Goal: Information Seeking & Learning: Check status

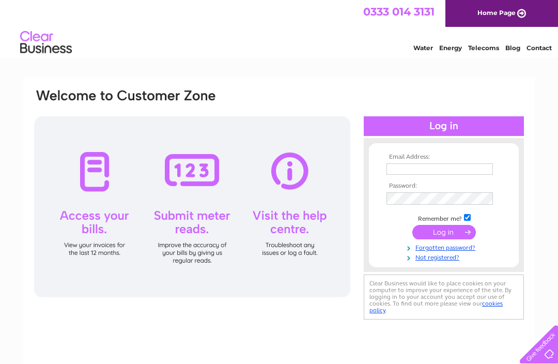
click at [411, 170] on input "text" at bounding box center [439, 168] width 106 height 11
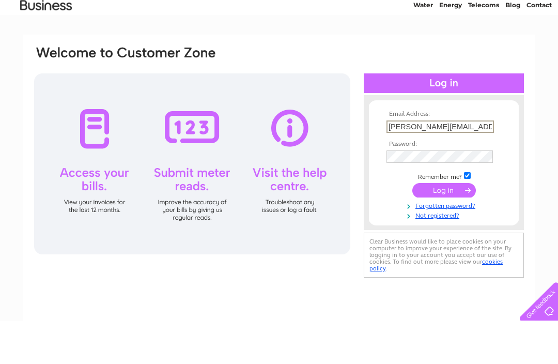
type input "Dawn.goble@hotmail.co.uk"
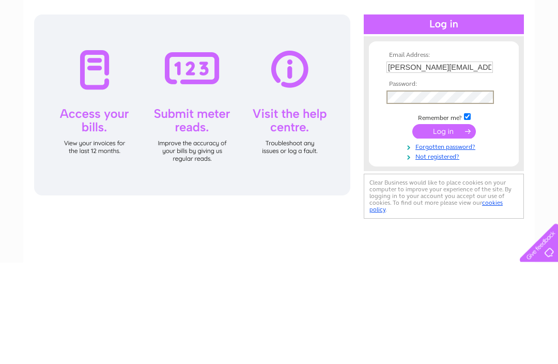
click at [435, 226] on input "submit" at bounding box center [444, 233] width 64 height 14
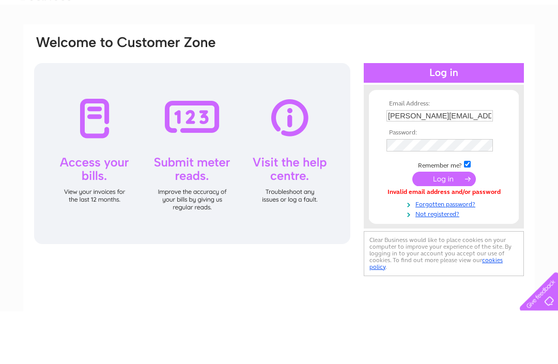
scroll to position [53, 0]
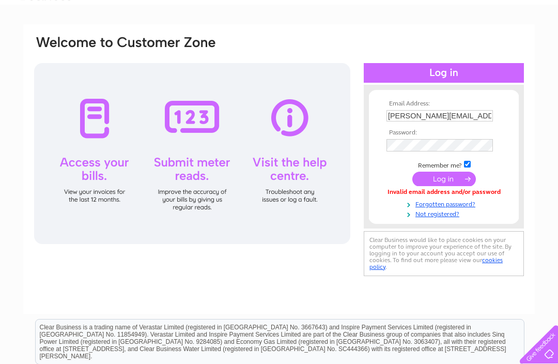
click at [438, 180] on input "submit" at bounding box center [444, 178] width 64 height 14
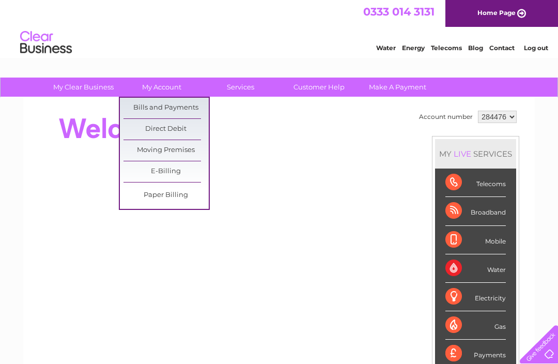
click at [167, 104] on link "Bills and Payments" at bounding box center [165, 108] width 85 height 21
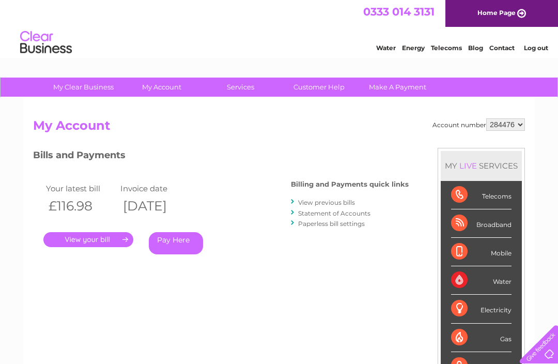
click at [101, 240] on link "." at bounding box center [88, 239] width 90 height 15
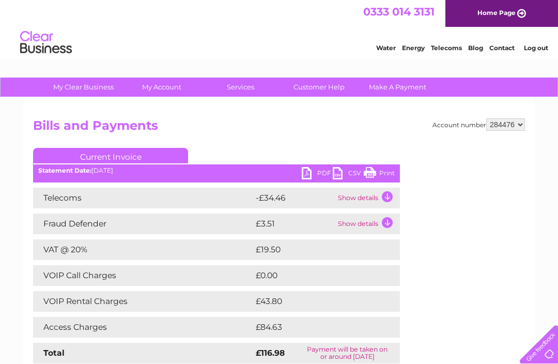
click at [386, 198] on td "Show details" at bounding box center [367, 197] width 65 height 21
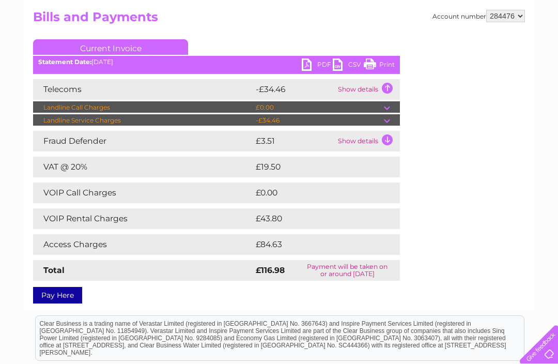
scroll to position [101, 0]
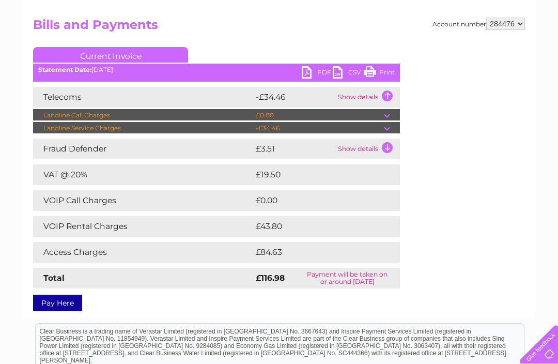
click at [284, 252] on td "£84.63" at bounding box center [316, 252] width 126 height 21
click at [388, 149] on td "Show details" at bounding box center [367, 148] width 65 height 21
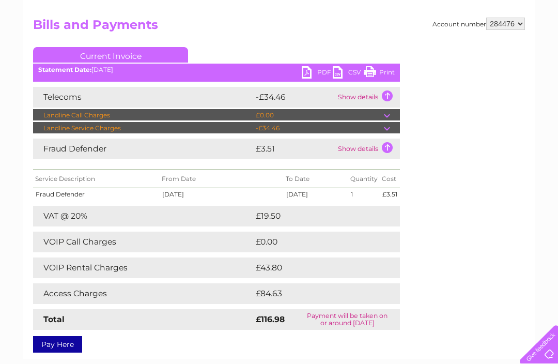
click at [390, 125] on td at bounding box center [392, 128] width 16 height 12
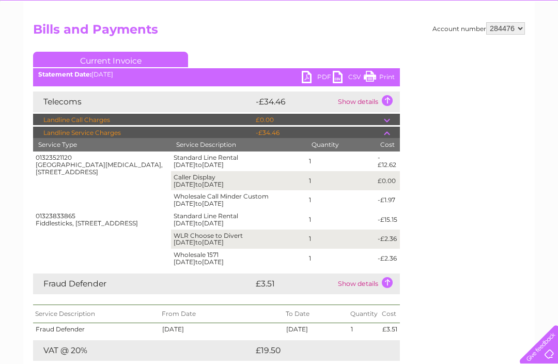
scroll to position [95, 0]
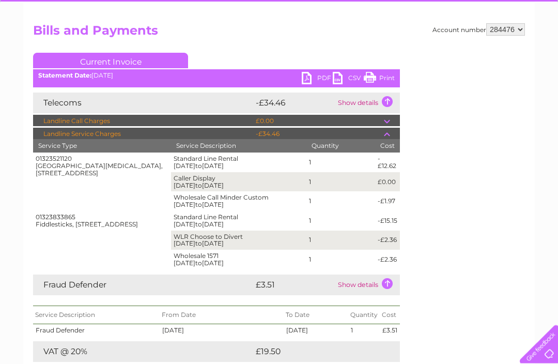
click at [386, 98] on td "Show details" at bounding box center [367, 103] width 65 height 21
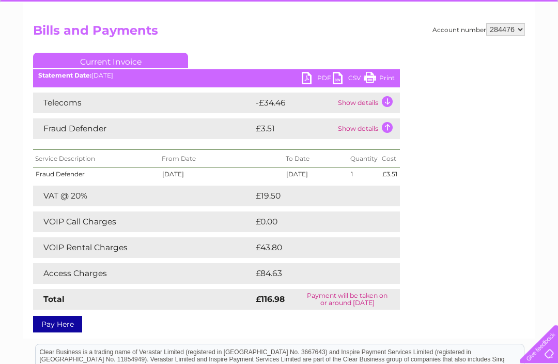
scroll to position [95, 0]
click at [271, 271] on td "£84.63" at bounding box center [316, 273] width 126 height 21
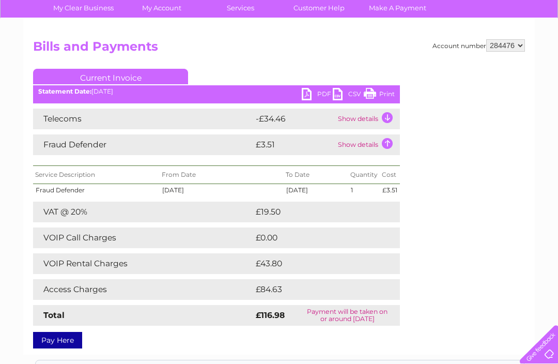
scroll to position [79, 0]
click at [384, 144] on td "Show details" at bounding box center [367, 145] width 65 height 21
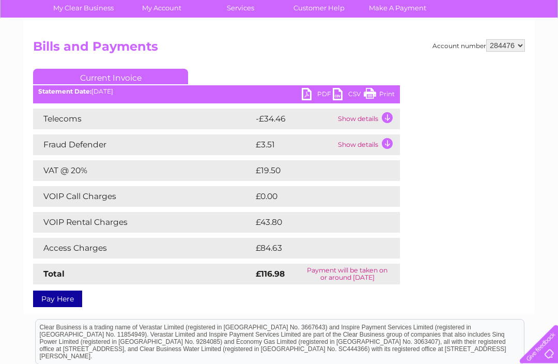
scroll to position [79, 0]
click at [382, 118] on td "Show details" at bounding box center [367, 118] width 65 height 21
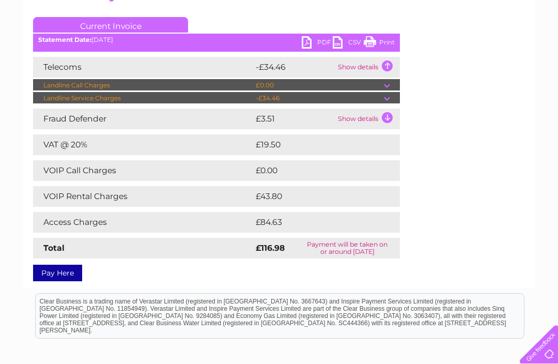
scroll to position [131, 0]
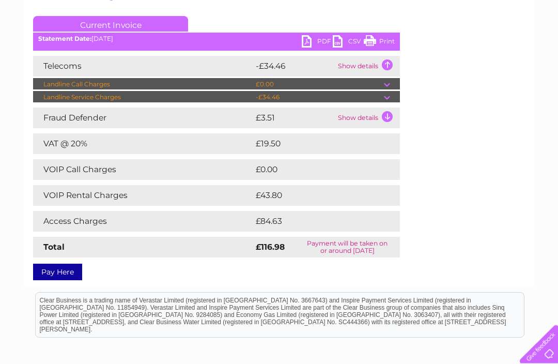
click at [304, 196] on td "£43.80" at bounding box center [316, 195] width 126 height 21
click at [295, 219] on td "£84.63" at bounding box center [316, 221] width 126 height 21
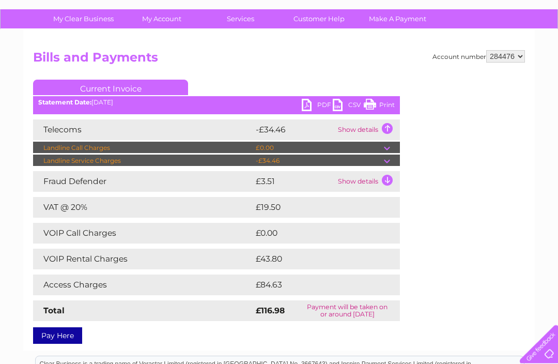
scroll to position [68, 0]
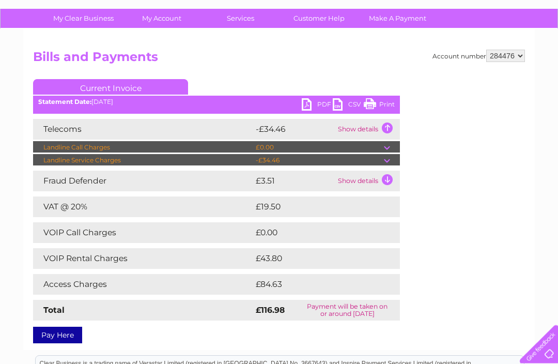
click at [385, 180] on td "Show details" at bounding box center [367, 181] width 65 height 21
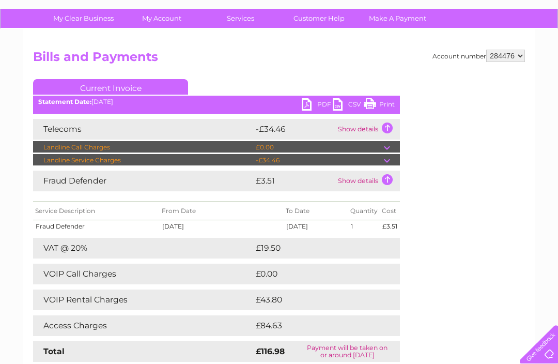
click at [388, 161] on td at bounding box center [392, 160] width 16 height 12
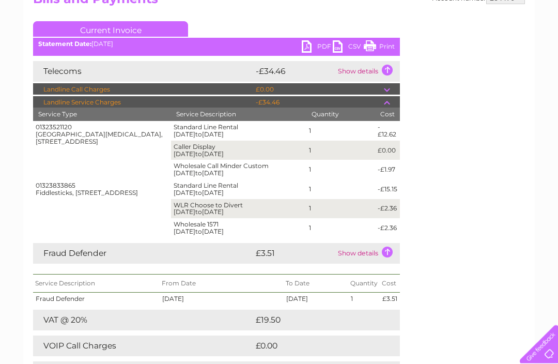
scroll to position [127, 0]
click at [437, 181] on div "Account number 284476 Bills and Payments Current Invoice PDF CSV Print" at bounding box center [279, 222] width 492 height 461
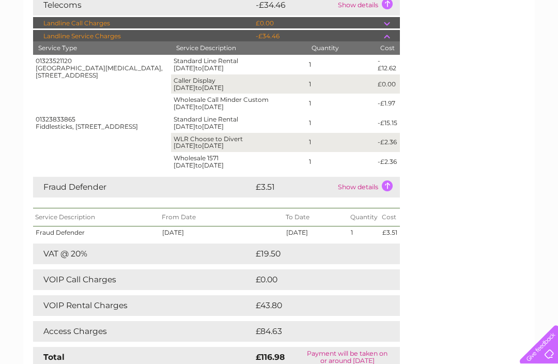
scroll to position [227, 0]
